Goal: Navigation & Orientation: Find specific page/section

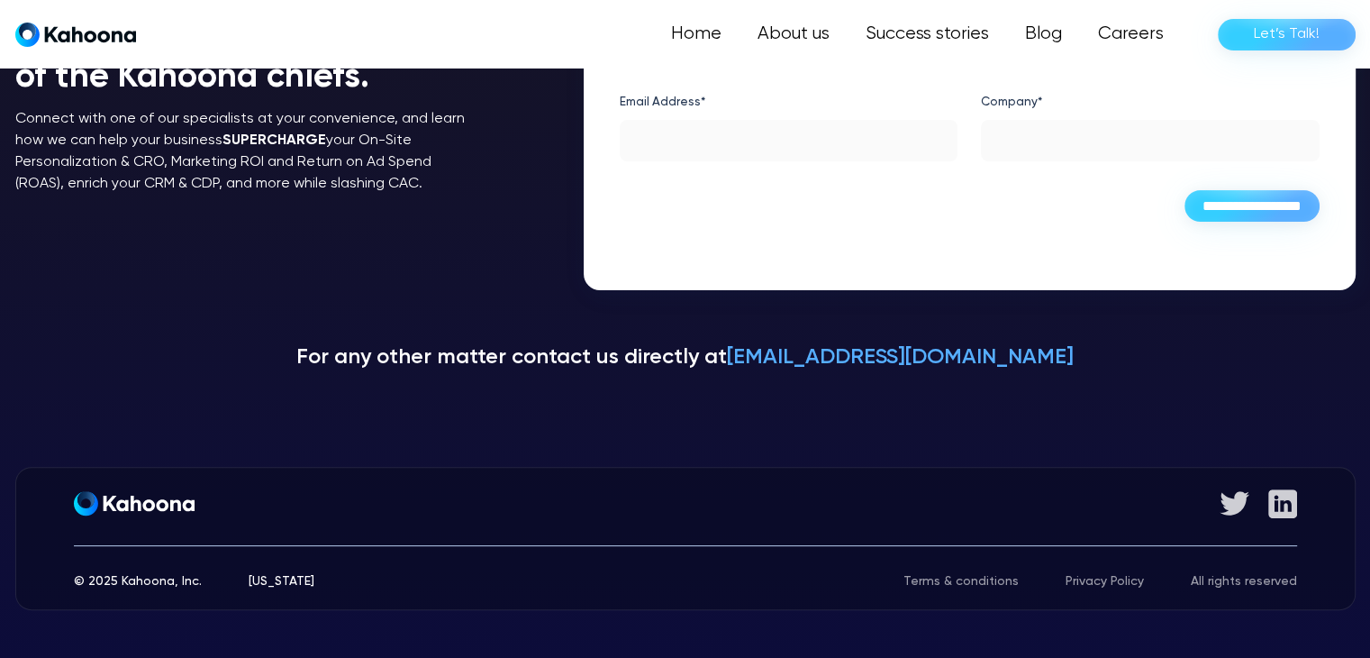
scroll to position [430, 0]
click at [268, 574] on div "[US_STATE]" at bounding box center [282, 580] width 66 height 13
click at [250, 583] on div "Get started About Who We Serve Success Stories Careers Get Early Access © 2025 …" at bounding box center [685, 537] width 1341 height 143
click at [789, 31] on link "About us" at bounding box center [793, 34] width 110 height 36
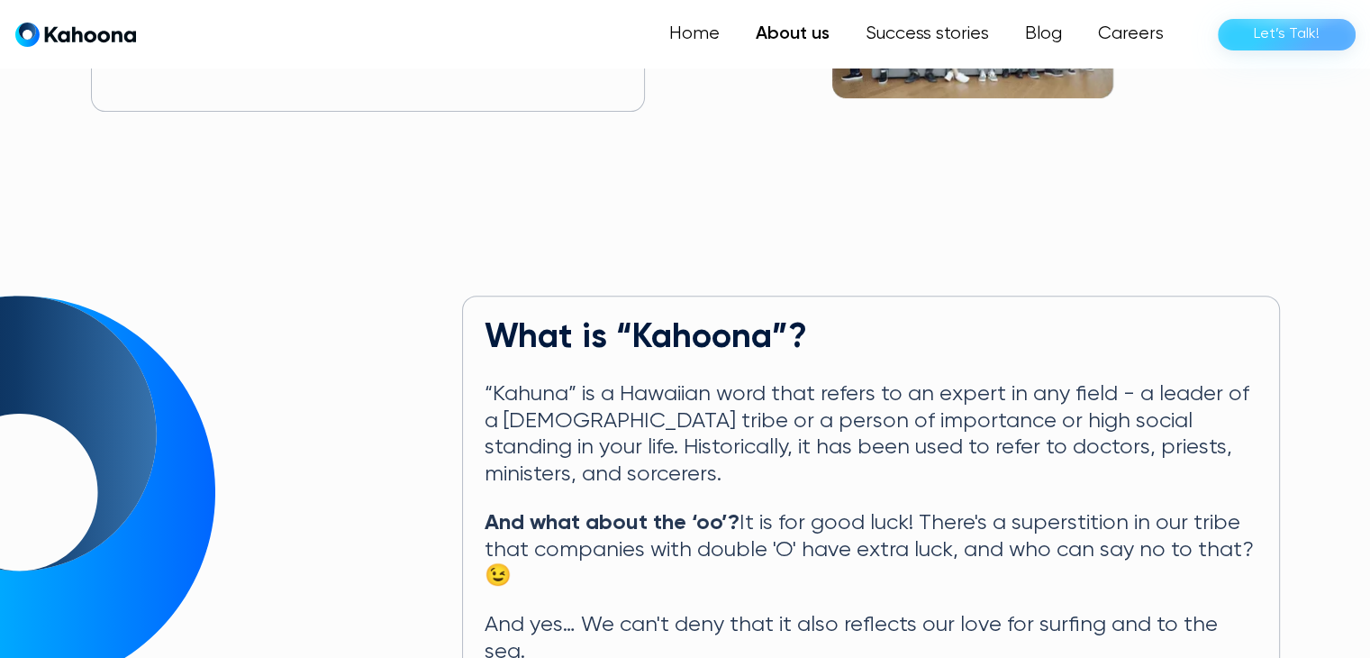
scroll to position [690, 0]
